Goal: Use online tool/utility: Use online tool/utility

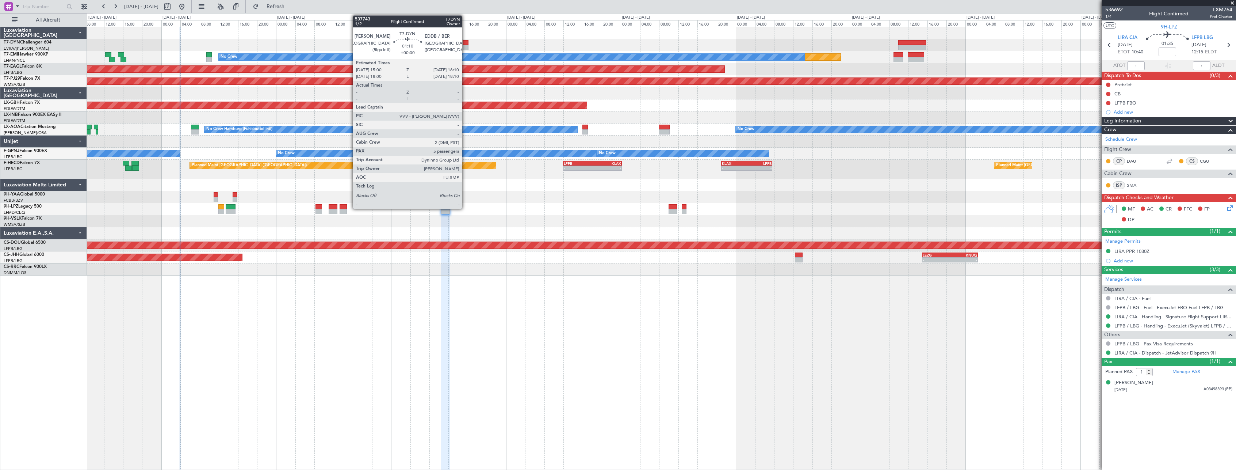
click at [465, 42] on div at bounding box center [466, 42] width 6 height 5
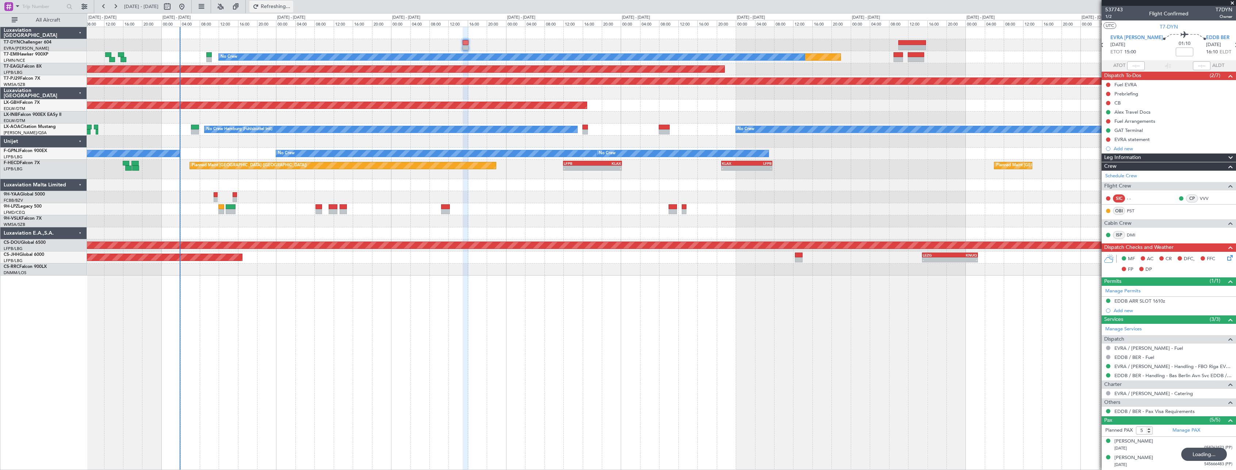
click at [291, 8] on span "Refreshing..." at bounding box center [275, 6] width 31 height 5
click at [291, 4] on span "Refresh" at bounding box center [275, 6] width 31 height 5
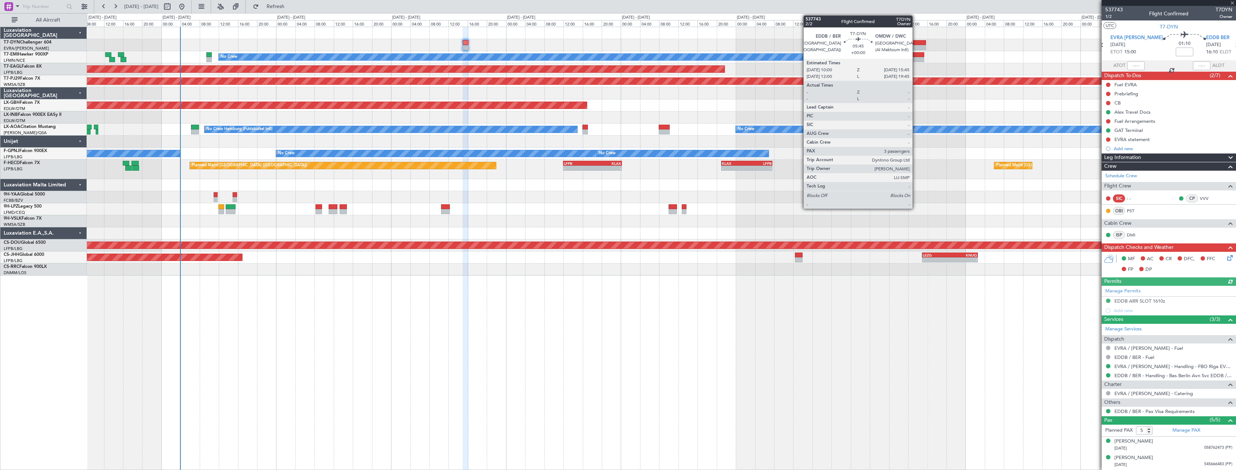
click at [916, 41] on div at bounding box center [912, 42] width 28 height 5
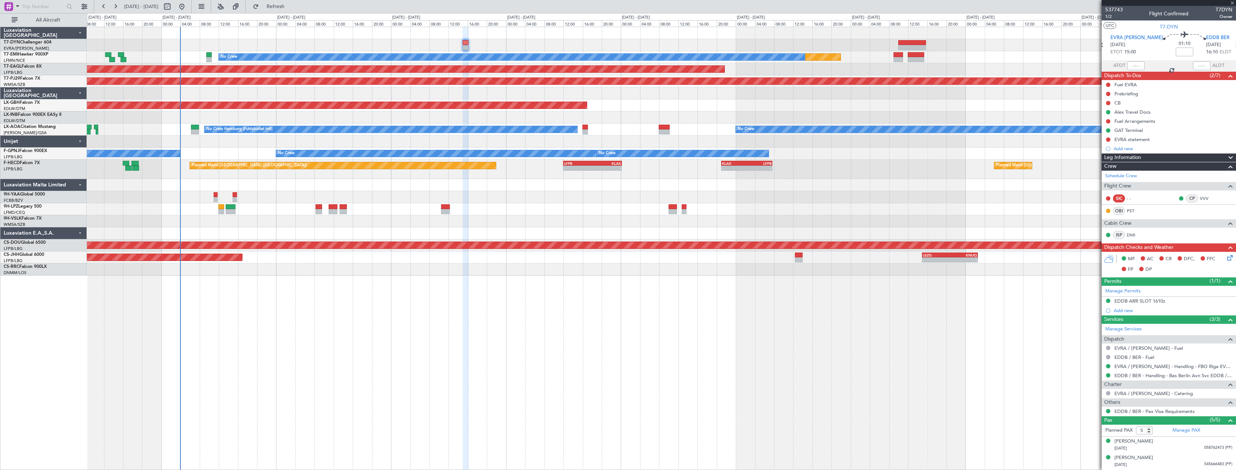
type input "3"
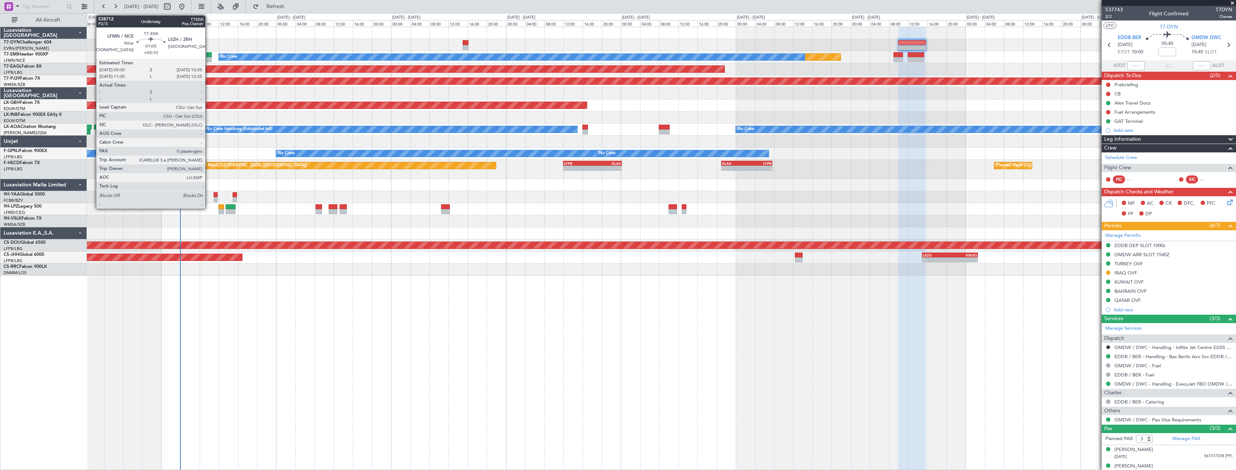
click at [208, 53] on div at bounding box center [208, 54] width 5 height 5
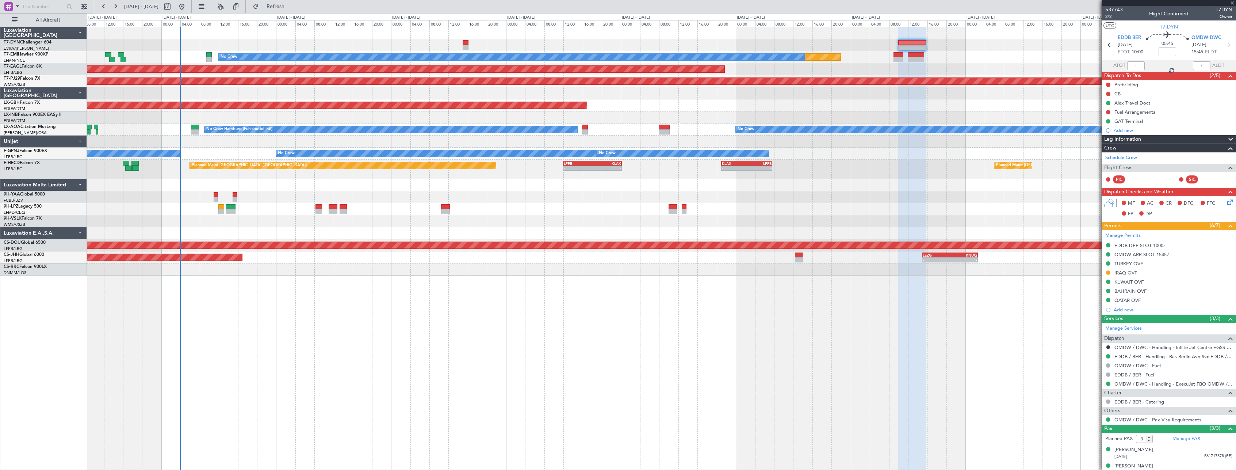
type input "+00:10"
type input "0"
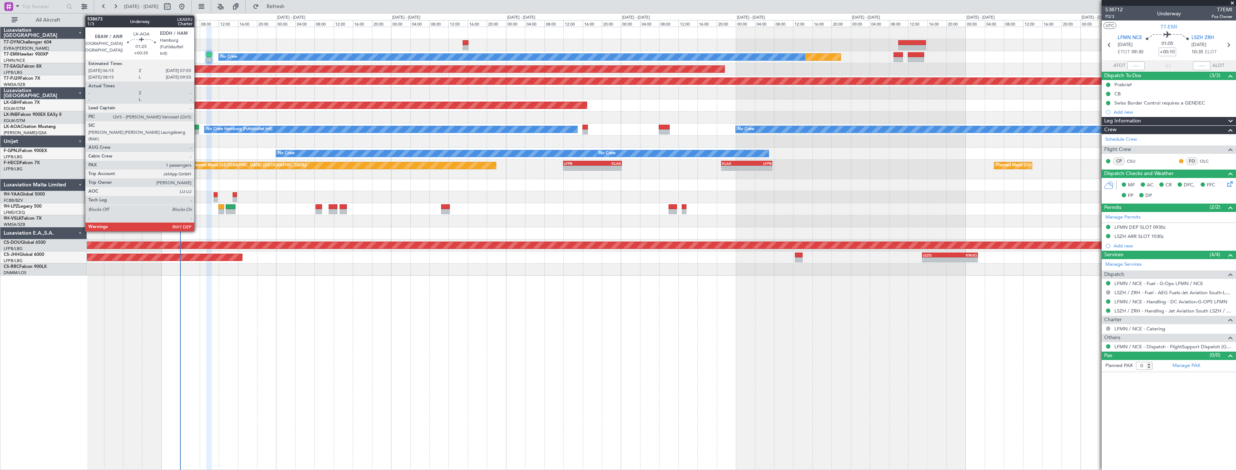
click at [198, 127] on div at bounding box center [195, 127] width 8 height 5
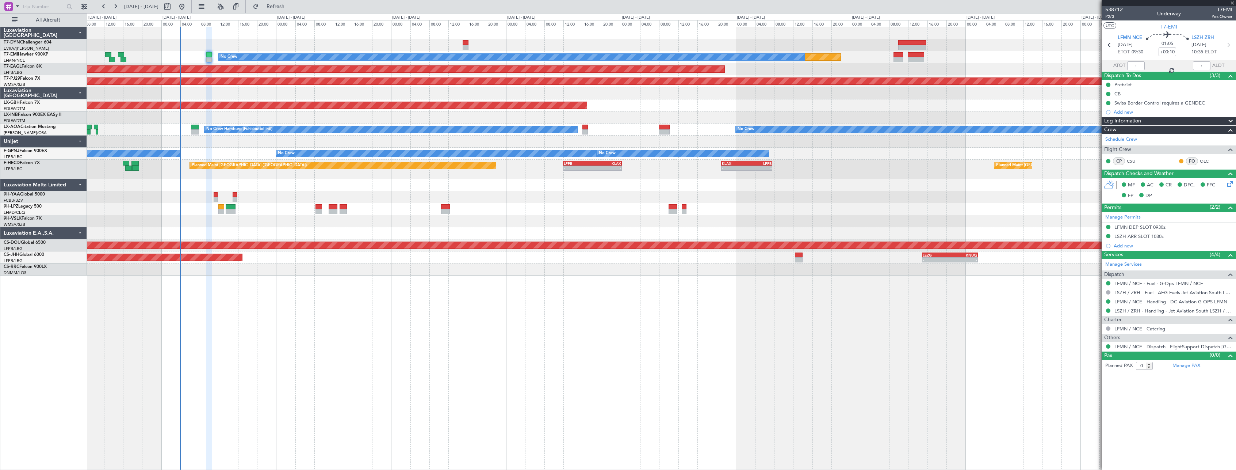
type input "+00:35"
type input "1"
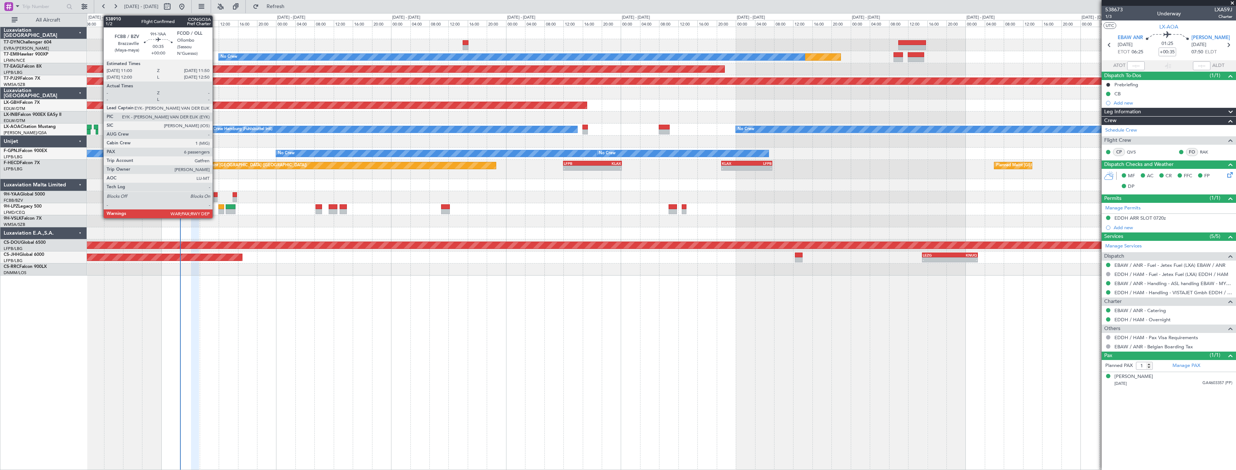
click at [216, 196] on div at bounding box center [216, 194] width 4 height 5
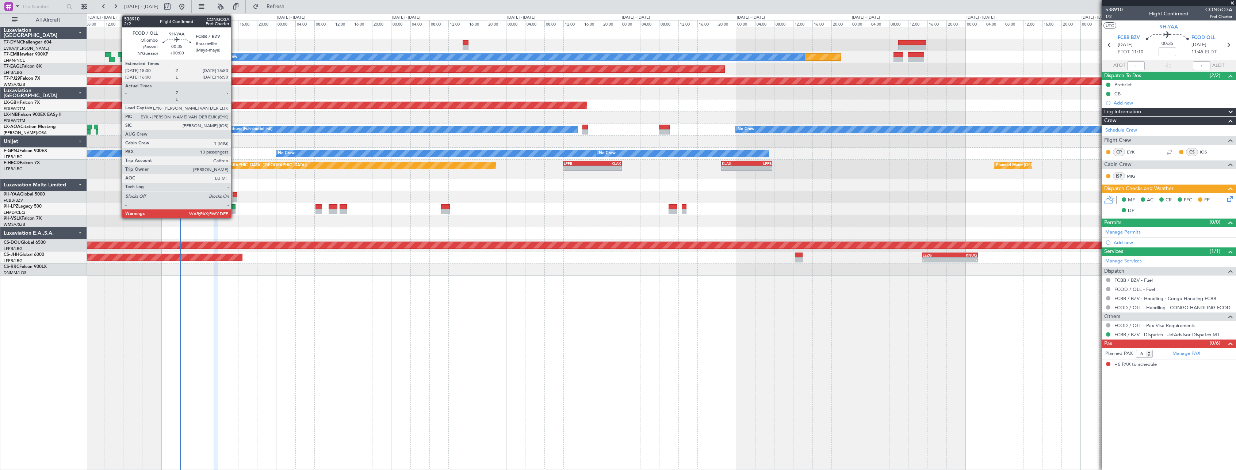
click at [234, 193] on div at bounding box center [235, 194] width 4 height 5
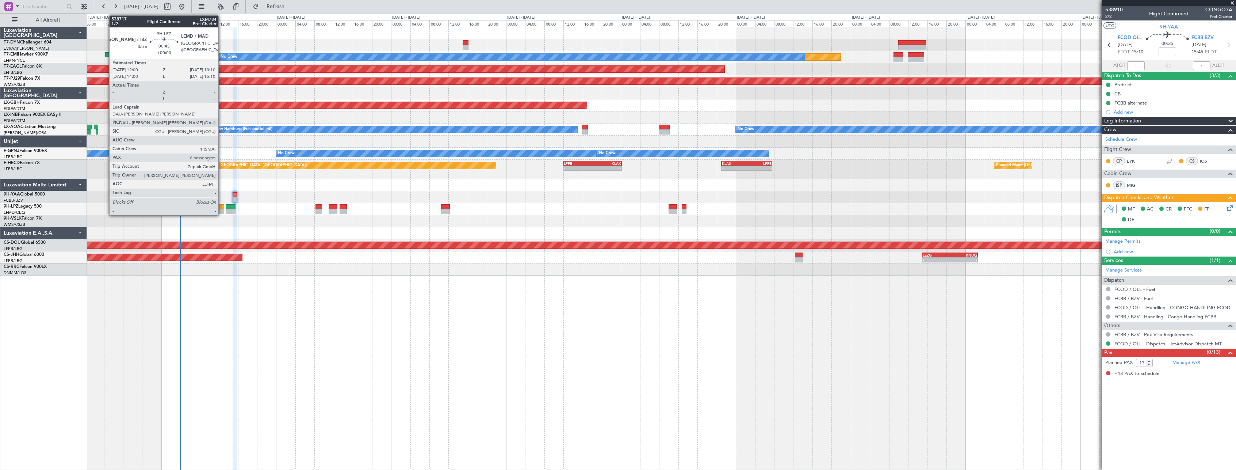
click at [222, 207] on div at bounding box center [221, 206] width 6 height 5
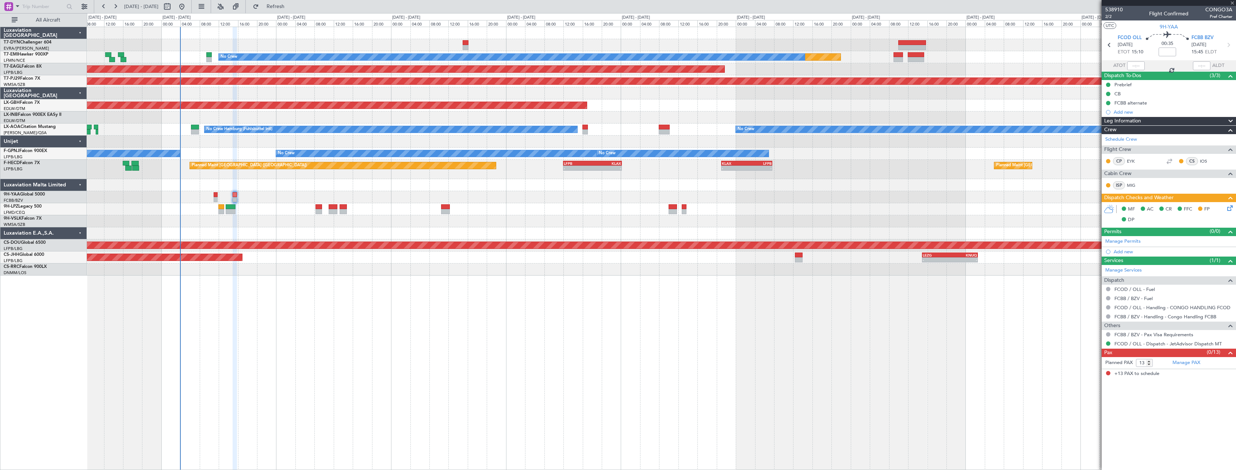
type input "6"
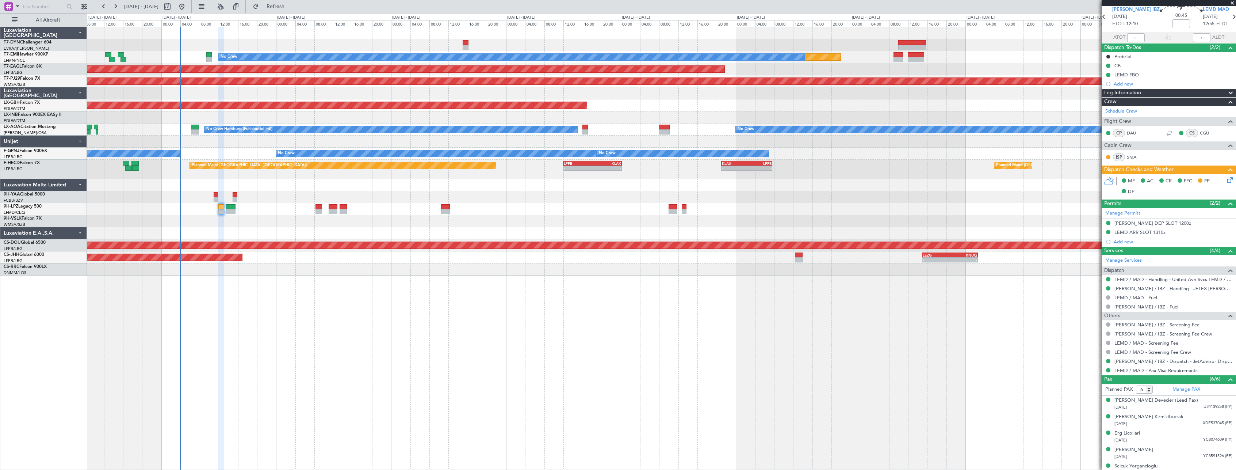
scroll to position [52, 0]
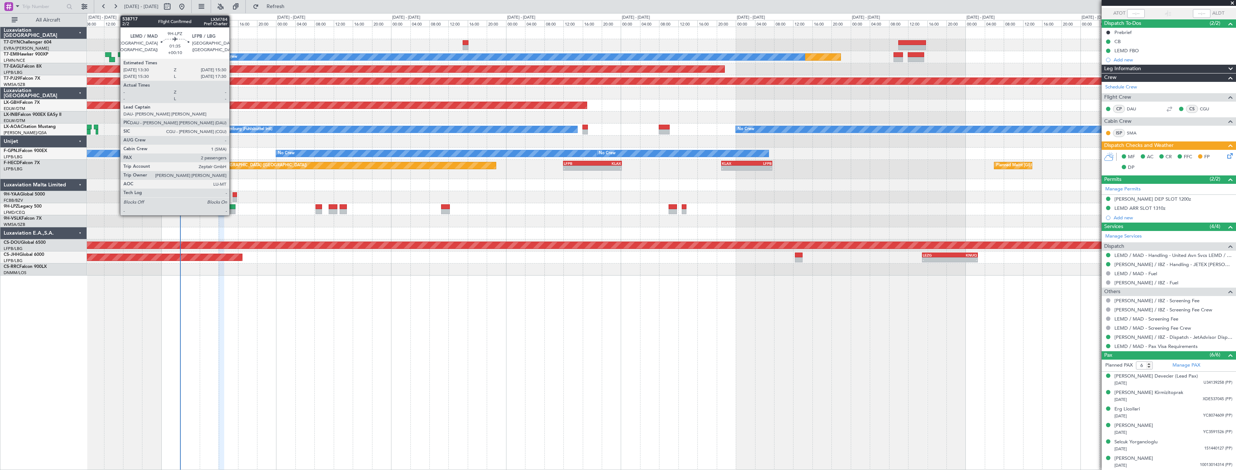
click at [233, 206] on div at bounding box center [231, 206] width 10 height 5
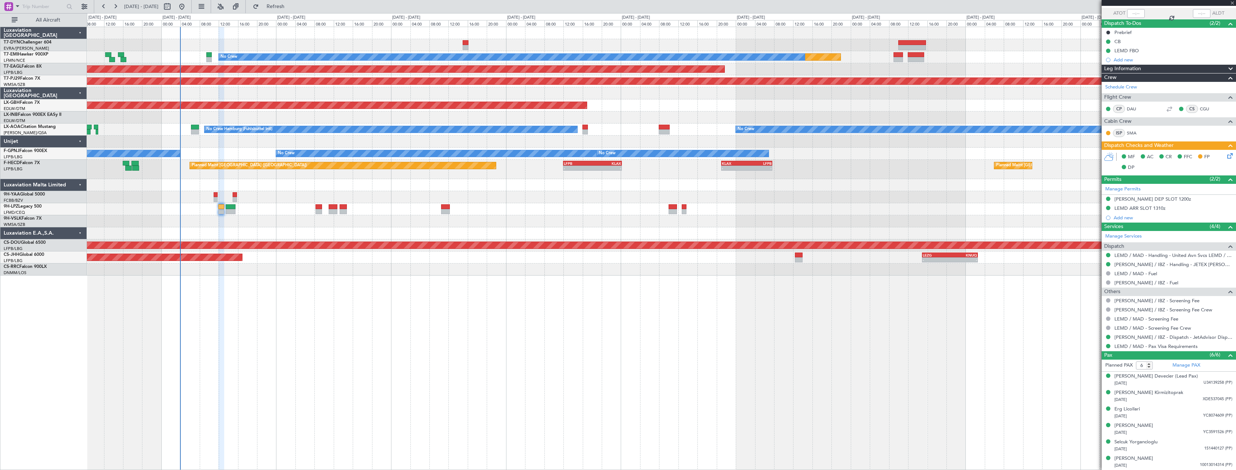
type input "+00:10"
type input "2"
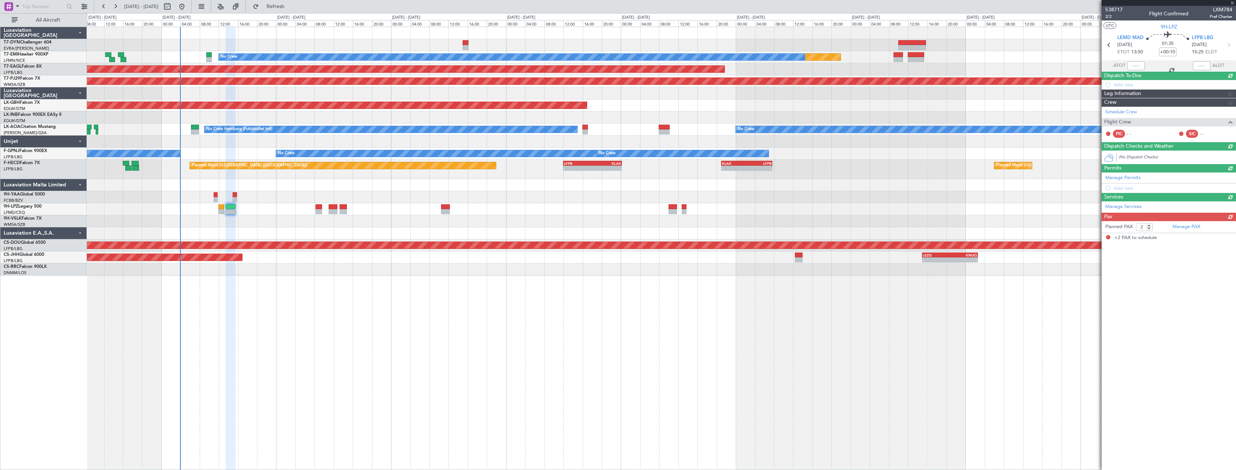
scroll to position [0, 0]
